Goal: Check status: Check status

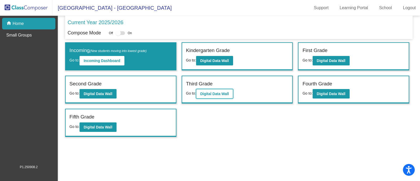
click at [207, 89] on button "Digital Data Wall" at bounding box center [214, 93] width 37 height 9
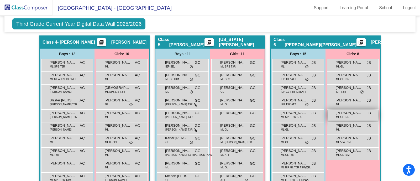
scroll to position [361, 0]
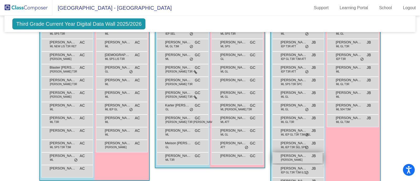
click at [306, 159] on div "Junior [PERSON_NAME] ML [PERSON_NAME] lock do_not_disturb_alt" at bounding box center [297, 157] width 50 height 11
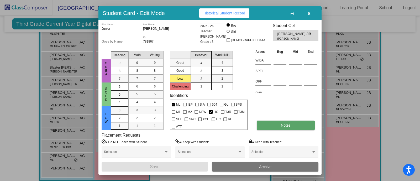
click at [275, 126] on button "Notes" at bounding box center [285, 124] width 58 height 9
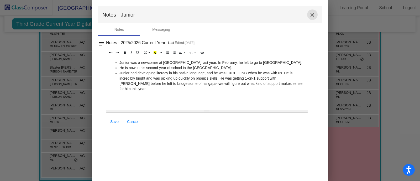
click at [314, 14] on mat-icon "close" at bounding box center [312, 15] width 6 height 6
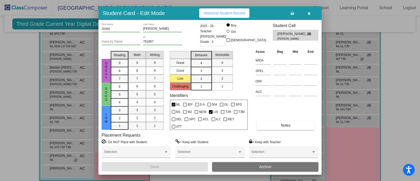
click at [313, 12] on button "button" at bounding box center [308, 12] width 17 height 9
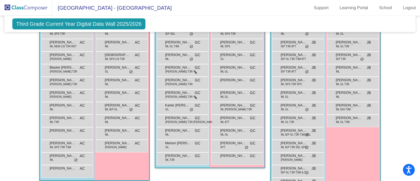
scroll to position [262, 0]
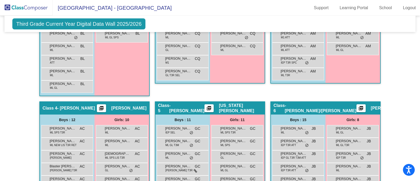
click at [56, 22] on span "Third Grade Current Year Digital Data Wall 2025/2026" at bounding box center [78, 23] width 133 height 11
click at [44, 9] on img at bounding box center [26, 7] width 52 height 15
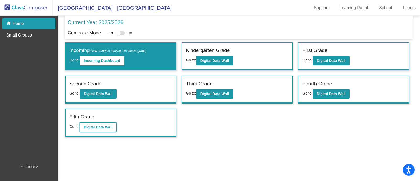
click at [109, 126] on button "Digital Data Wall" at bounding box center [97, 126] width 37 height 9
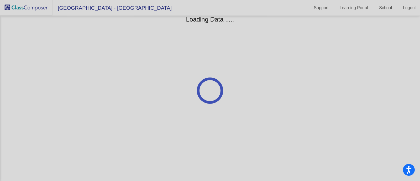
click at [108, 126] on div at bounding box center [210, 90] width 420 height 181
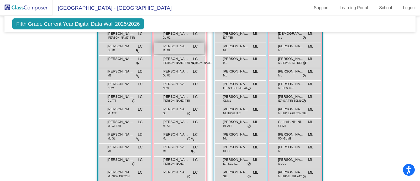
scroll to position [405, 0]
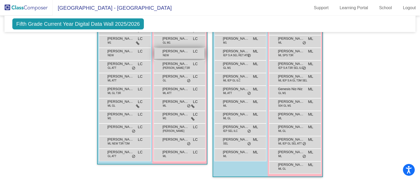
click at [170, 50] on span "[PERSON_NAME]" at bounding box center [175, 51] width 26 height 5
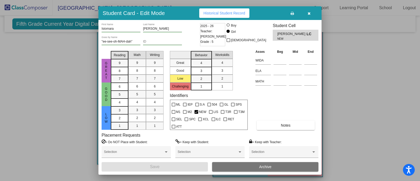
drag, startPoint x: 32, startPoint y: 55, endPoint x: 60, endPoint y: 1, distance: 60.9
click at [34, 55] on div at bounding box center [210, 90] width 420 height 181
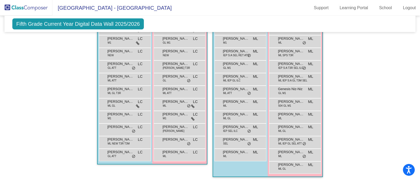
scroll to position [372, 0]
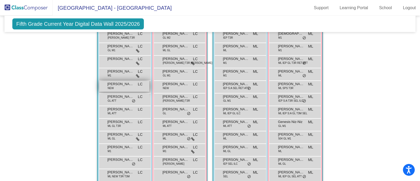
click at [125, 81] on span "[PERSON_NAME]" at bounding box center [120, 83] width 26 height 5
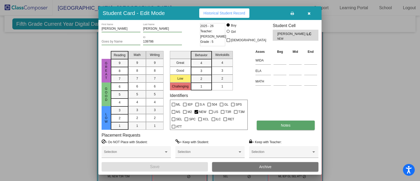
click at [262, 126] on button "Notes" at bounding box center [285, 124] width 58 height 9
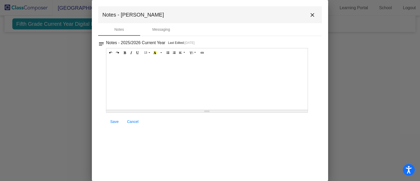
click at [317, 19] on mat-toolbar "Notes - [PERSON_NAME]" at bounding box center [209, 14] width 223 height 17
click at [311, 12] on mat-icon "close" at bounding box center [312, 15] width 6 height 6
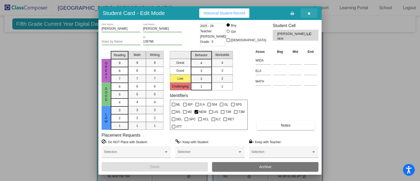
click at [310, 13] on button "button" at bounding box center [308, 12] width 17 height 9
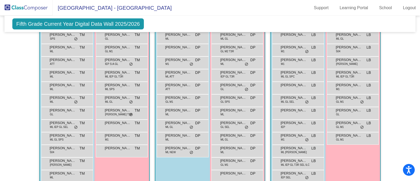
scroll to position [110, 0]
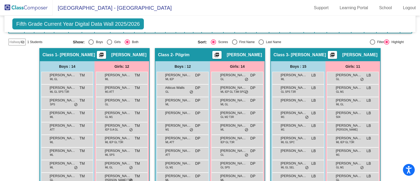
click at [25, 9] on img at bounding box center [26, 7] width 52 height 15
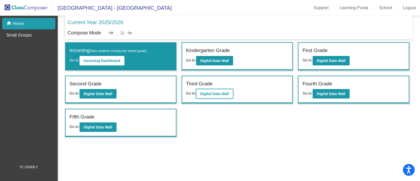
click at [218, 92] on b "Digital Data Wall" at bounding box center [214, 94] width 29 height 4
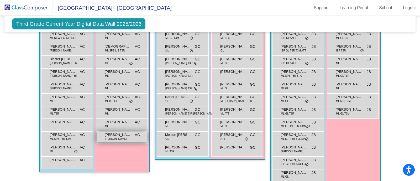
scroll to position [271, 0]
